Goal: Information Seeking & Learning: Learn about a topic

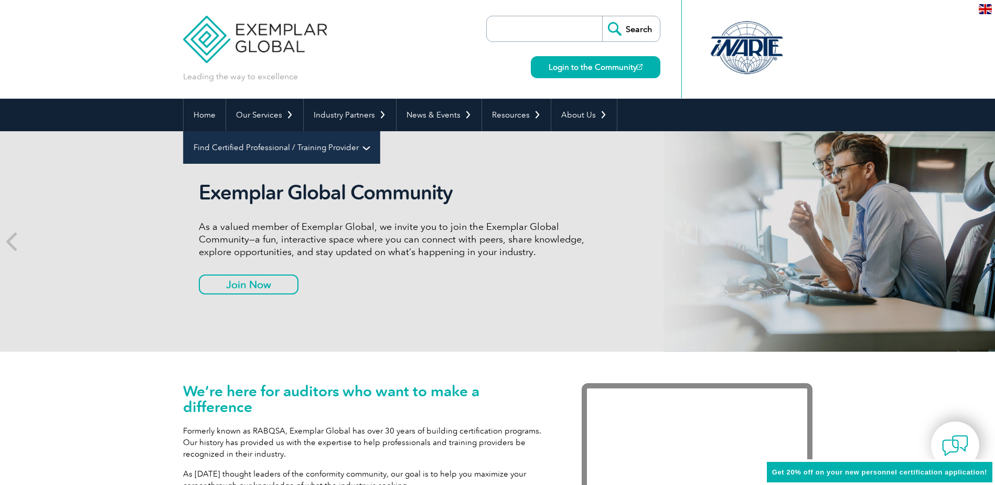
click at [380, 131] on link "Find Certified Professional / Training Provider" at bounding box center [282, 147] width 196 height 33
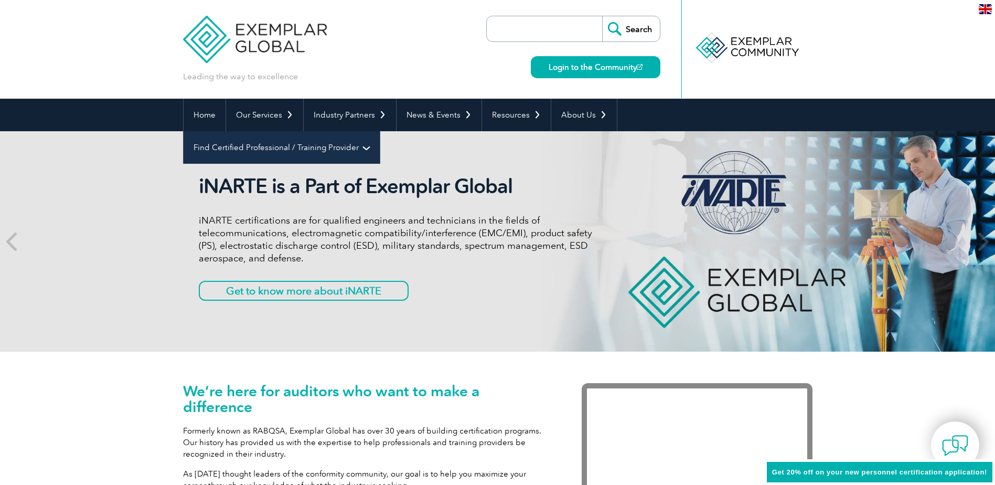
click at [380, 131] on link "Find Certified Professional / Training Provider" at bounding box center [282, 147] width 196 height 33
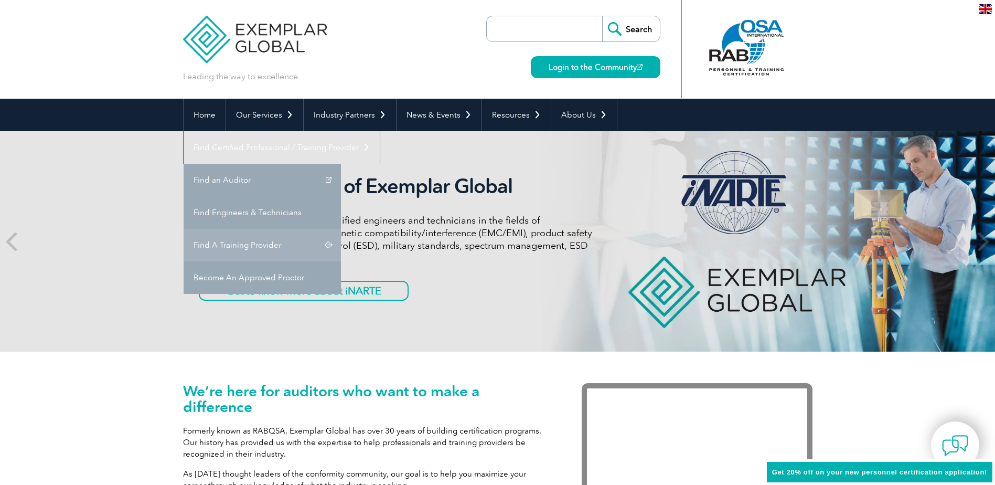
click at [341, 229] on link "Find A Training Provider" at bounding box center [262, 245] width 157 height 33
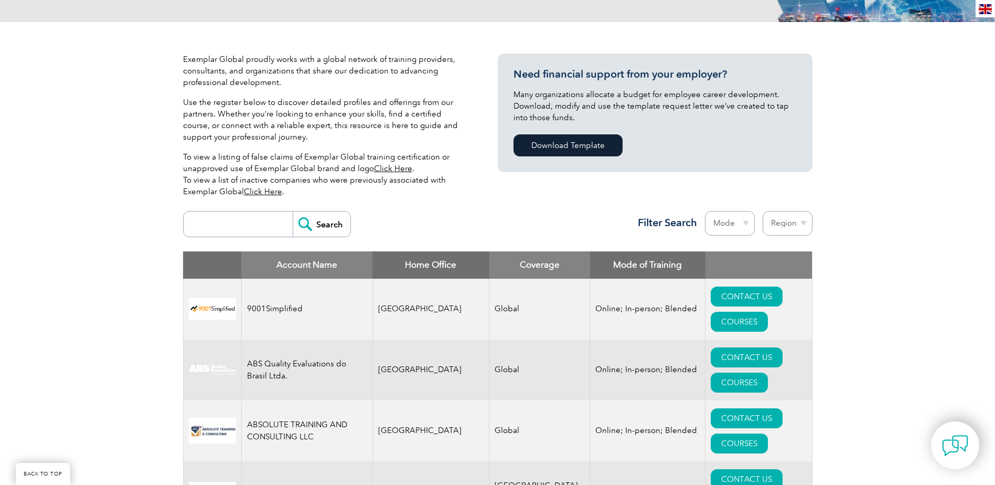
scroll to position [262, 0]
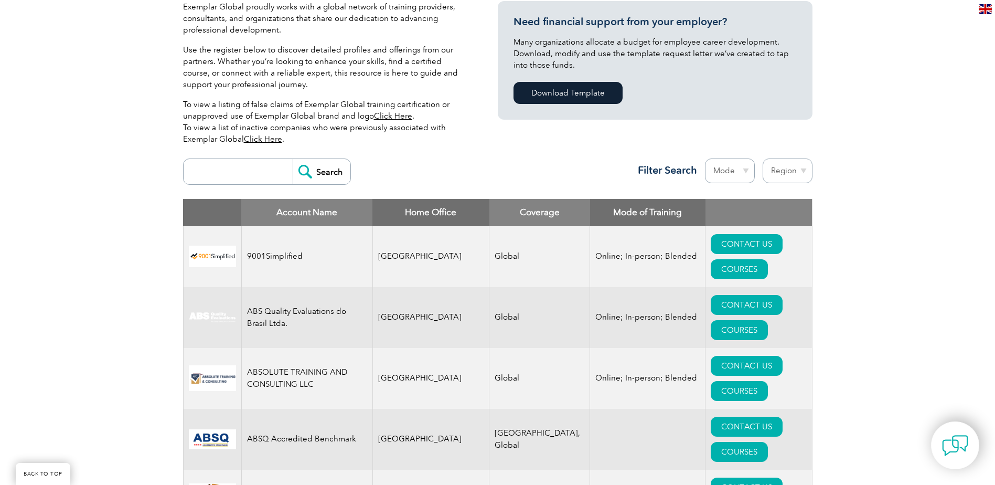
click at [741, 171] on select "Mode Online In-person Blended" at bounding box center [730, 170] width 50 height 25
click at [776, 171] on select "Region Australia Bahrain Bangladesh Brazil Canada Colombia Dominican Republic E…" at bounding box center [788, 170] width 50 height 25
select select "[GEOGRAPHIC_DATA]"
click at [763, 158] on select "Region Australia Bahrain Bangladesh Brazil Canada Colombia Dominican Republic E…" at bounding box center [788, 170] width 50 height 25
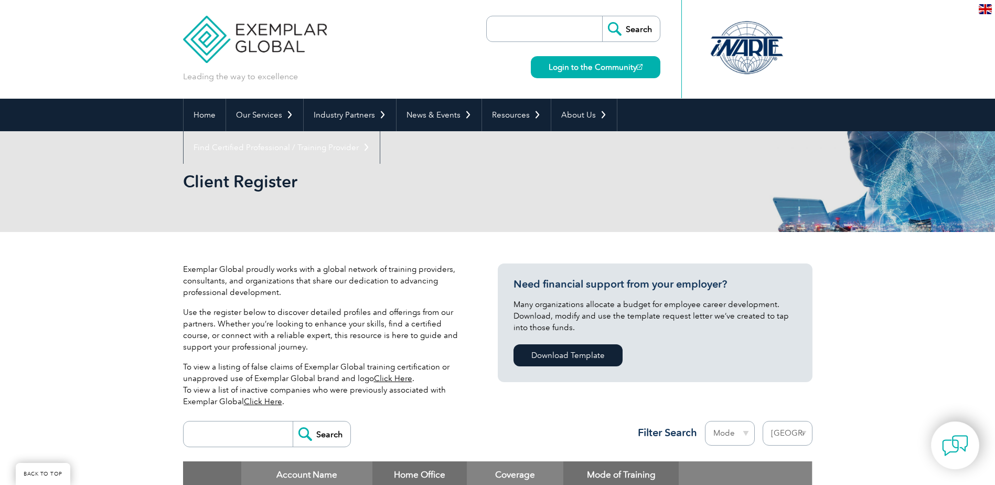
select select "[GEOGRAPHIC_DATA]"
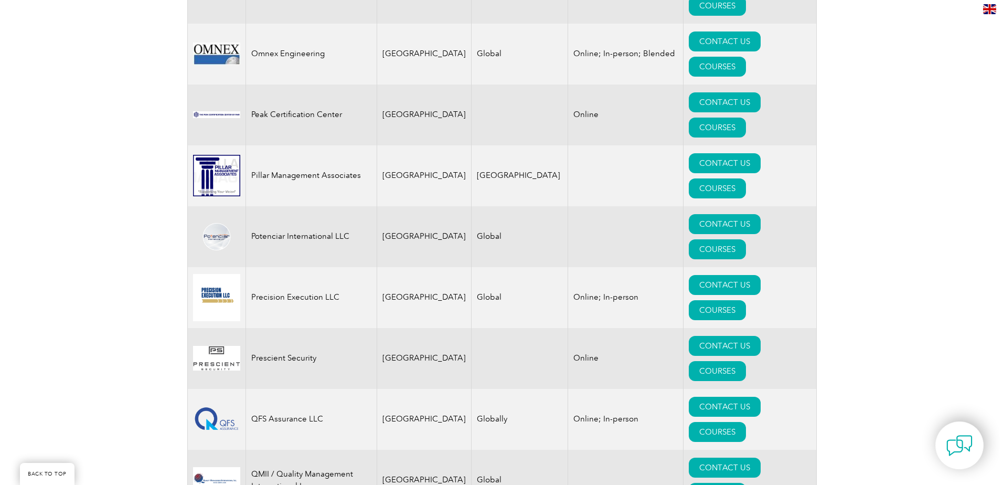
scroll to position [2308, 0]
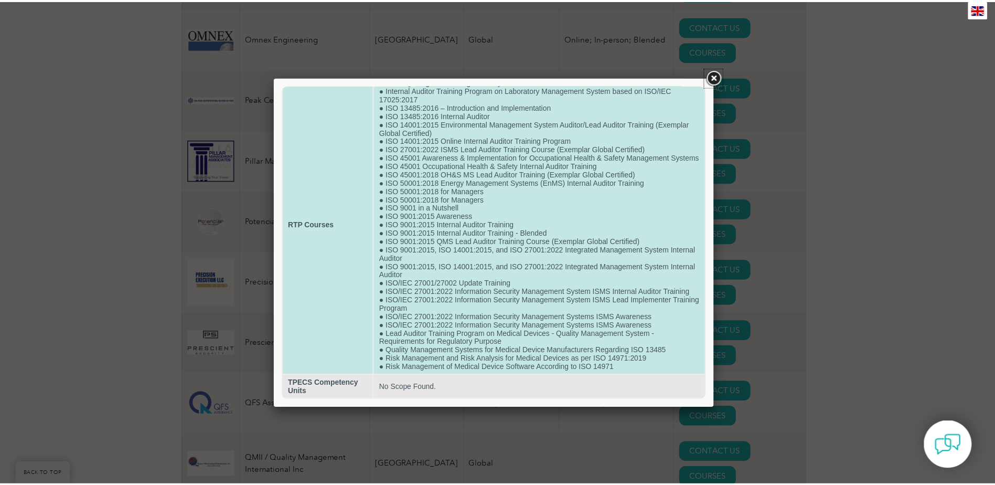
scroll to position [55, 0]
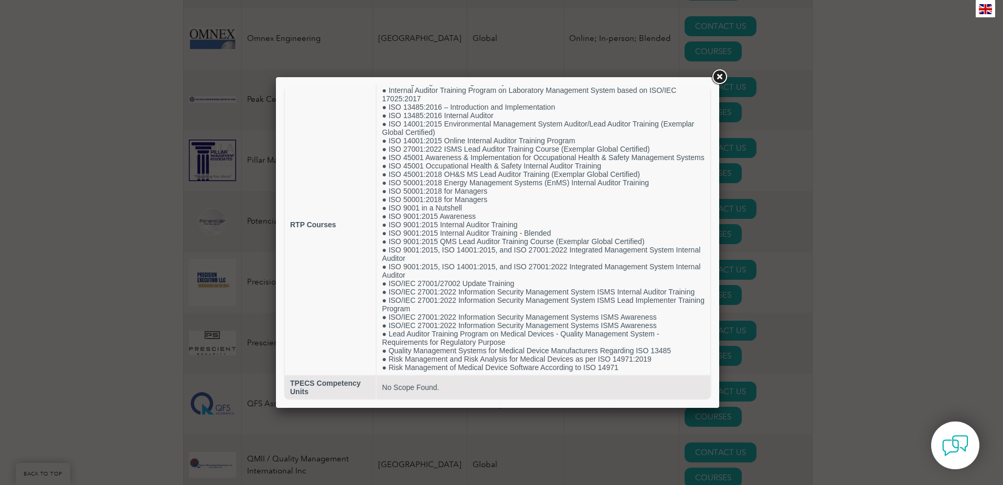
click at [719, 77] on link at bounding box center [719, 77] width 19 height 19
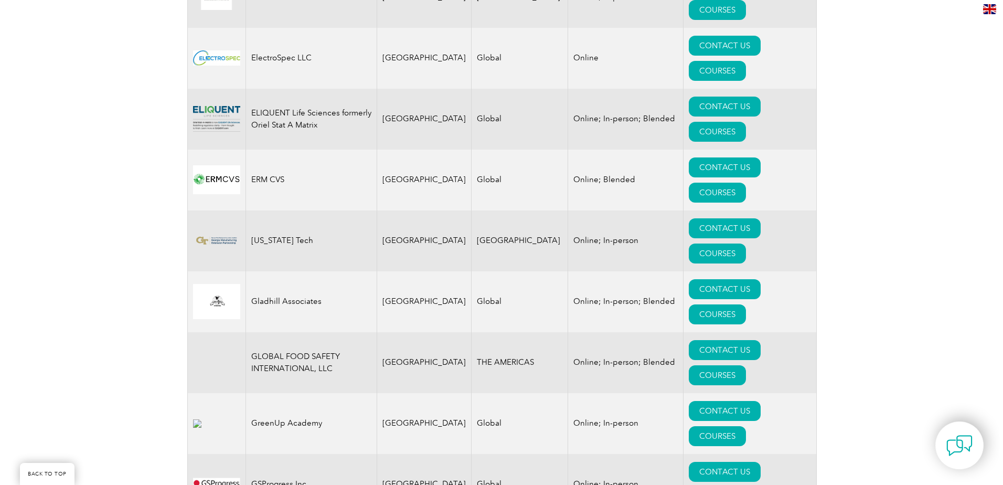
scroll to position [1102, 0]
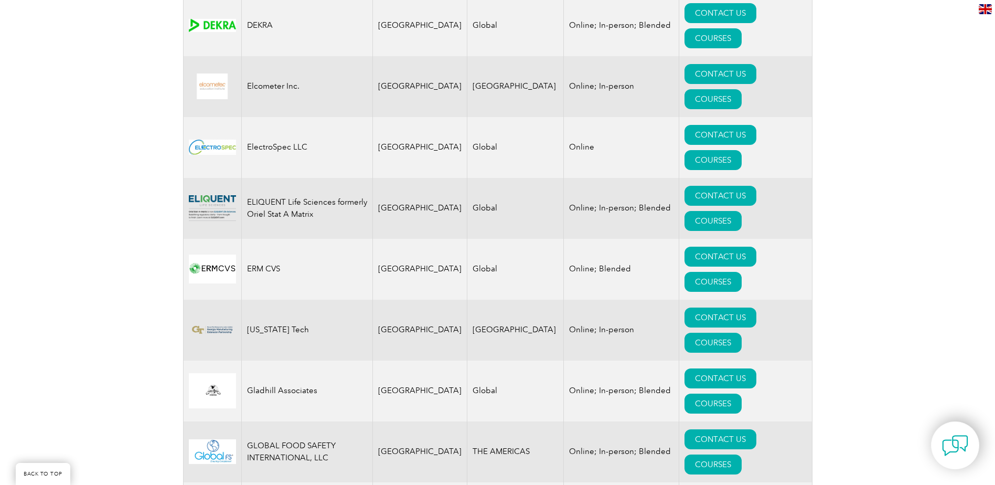
drag, startPoint x: 756, startPoint y: 396, endPoint x: 751, endPoint y: 397, distance: 5.8
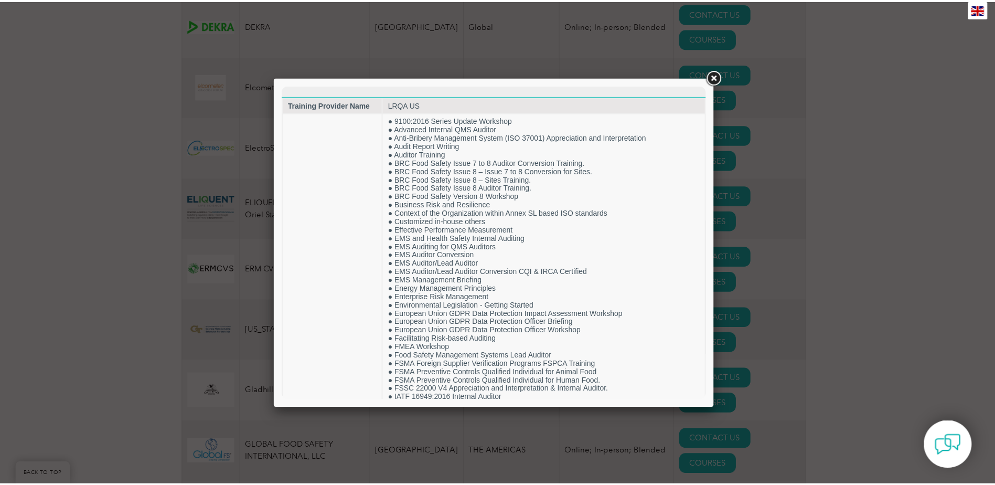
scroll to position [0, 0]
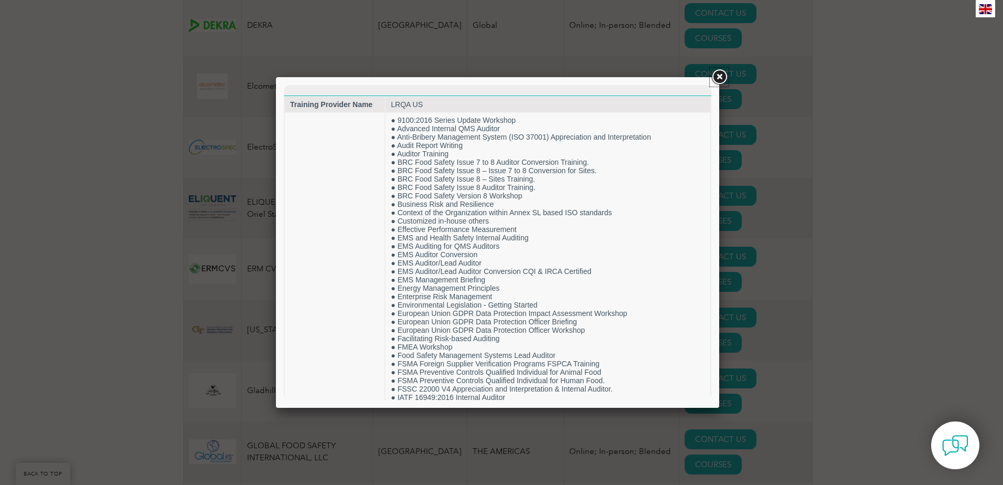
click at [720, 77] on link at bounding box center [719, 77] width 19 height 19
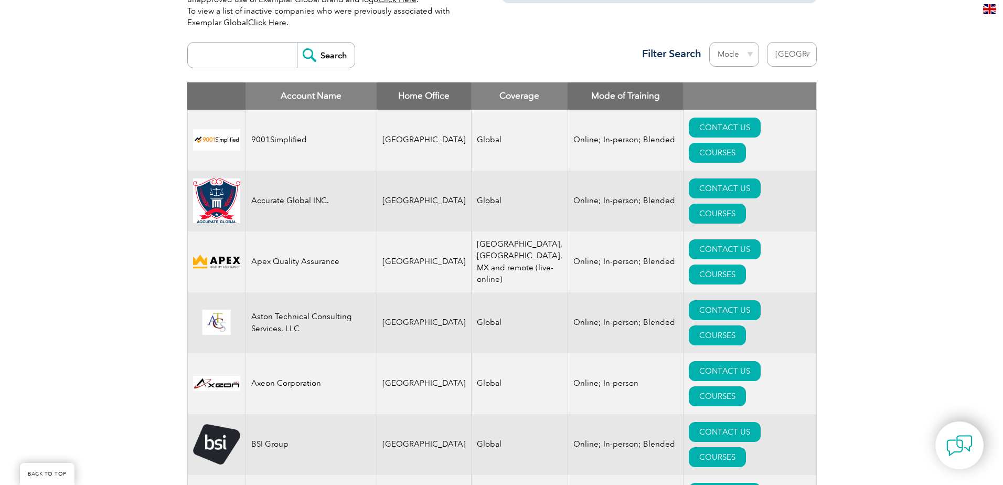
scroll to position [367, 0]
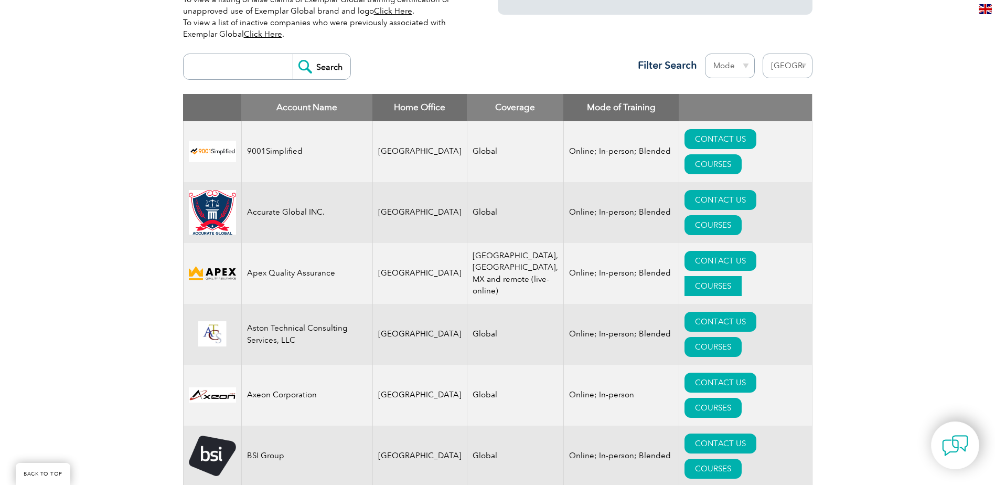
click at [742, 276] on link "COURSES" at bounding box center [713, 286] width 57 height 20
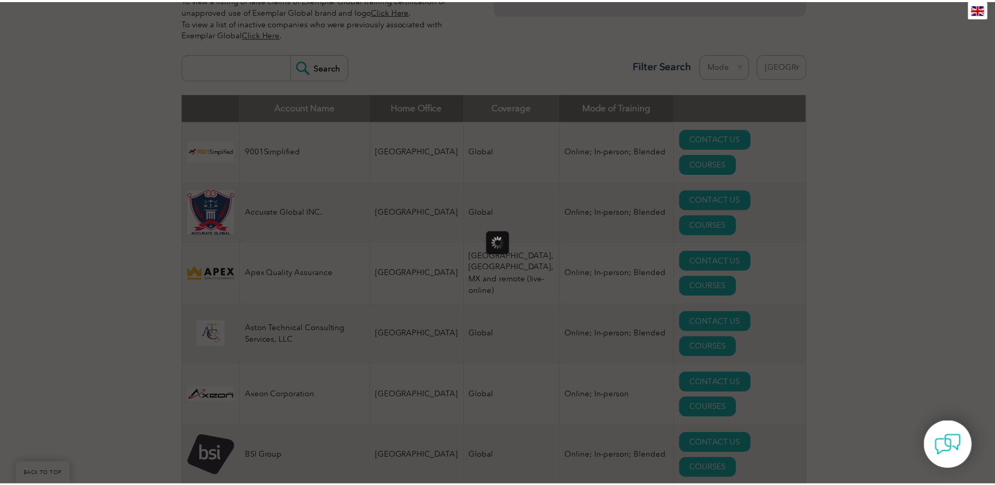
scroll to position [0, 0]
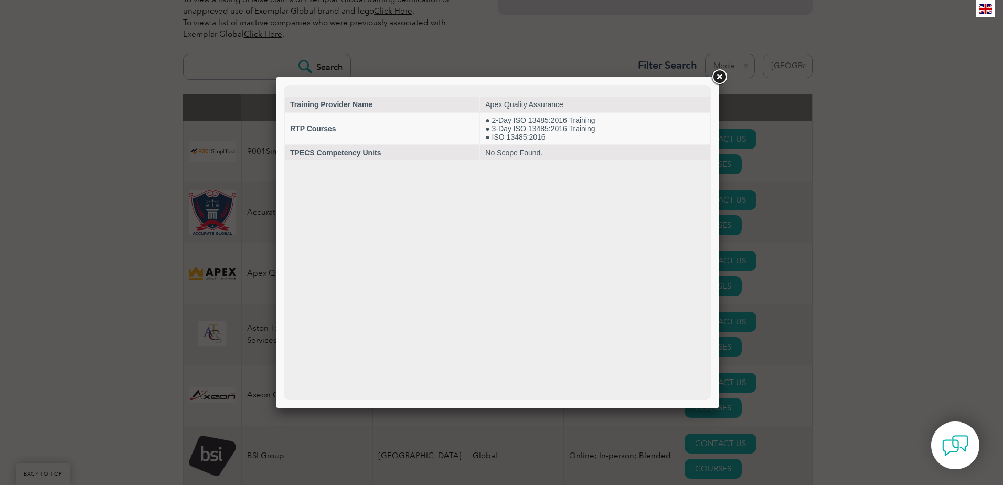
click at [722, 74] on link at bounding box center [719, 77] width 19 height 19
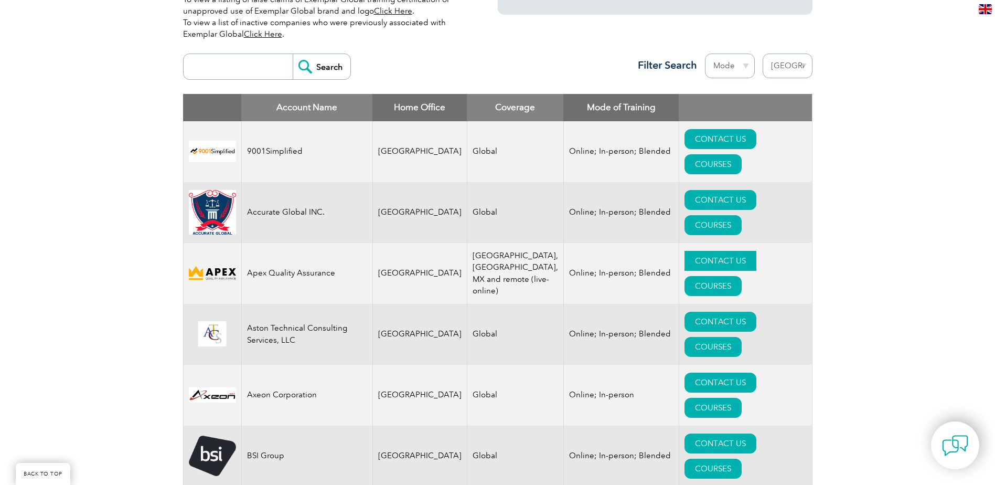
drag, startPoint x: 221, startPoint y: 231, endPoint x: 678, endPoint y: 233, distance: 456.9
click at [685, 251] on link "CONTACT US" at bounding box center [721, 261] width 72 height 20
click at [687, 190] on link "CONTACT US" at bounding box center [721, 200] width 72 height 20
click at [685, 433] on link "CONTACT US" at bounding box center [721, 443] width 72 height 20
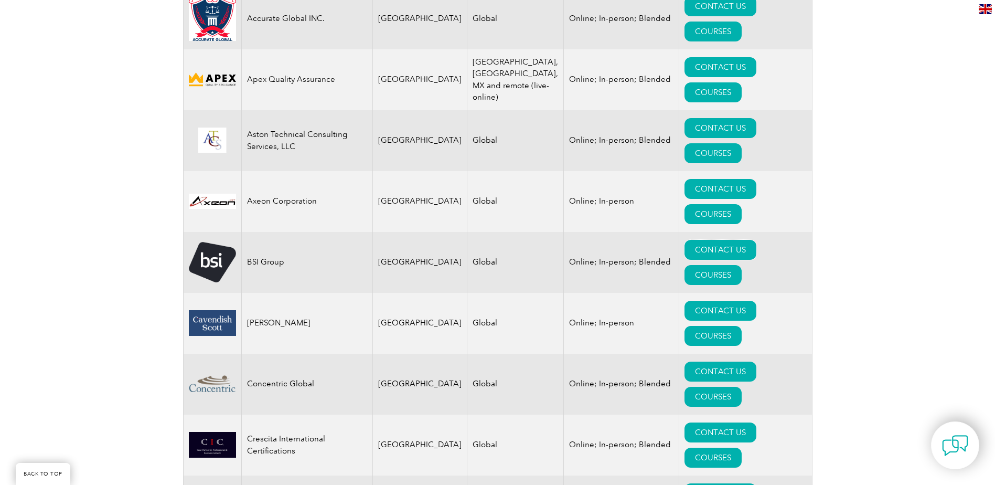
scroll to position [577, 0]
